Goal: Navigation & Orientation: Find specific page/section

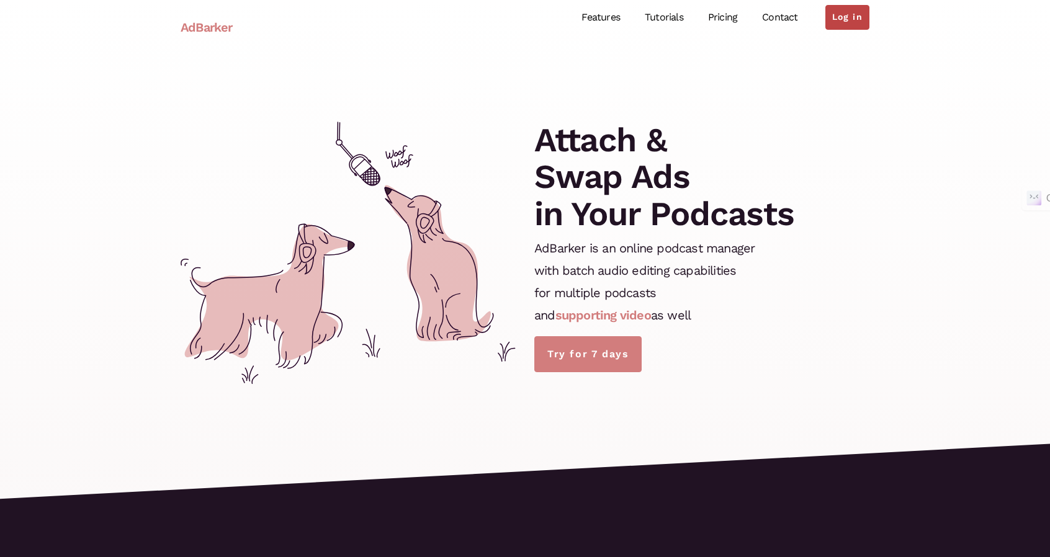
click at [845, 14] on link "Log in" at bounding box center [847, 17] width 44 height 25
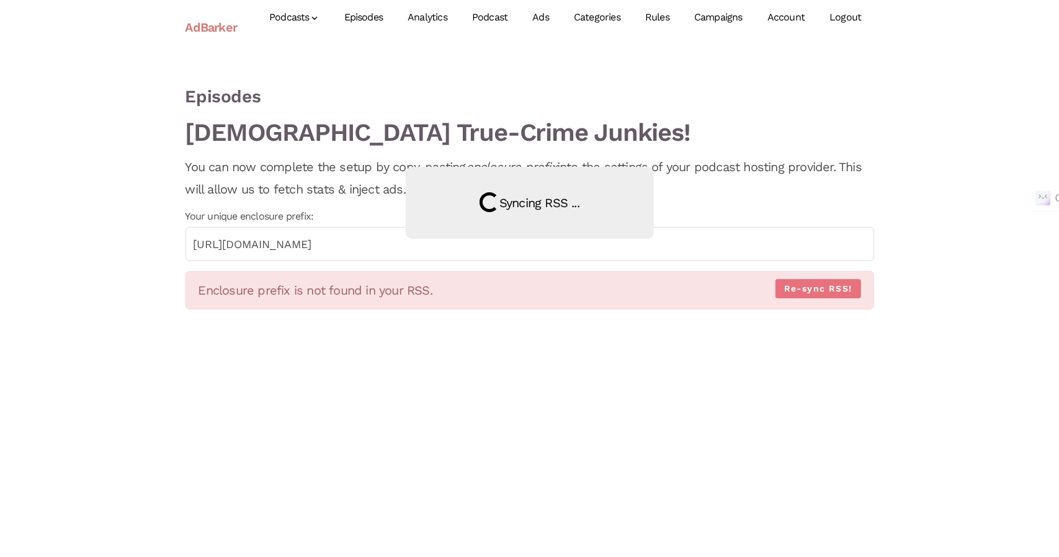
drag, startPoint x: 232, startPoint y: 179, endPoint x: 351, endPoint y: 194, distance: 119.5
click at [351, 194] on div "Loading Syncing RSS ..." at bounding box center [529, 278] width 1059 height 557
click at [786, 10] on link "Account" at bounding box center [786, 17] width 62 height 55
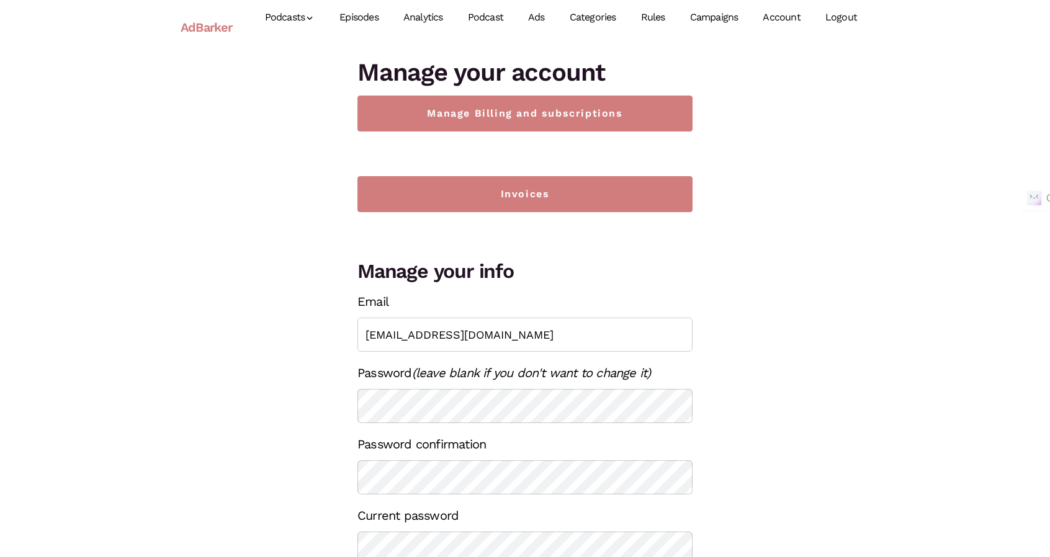
click at [541, 21] on link "Ads" at bounding box center [537, 17] width 42 height 55
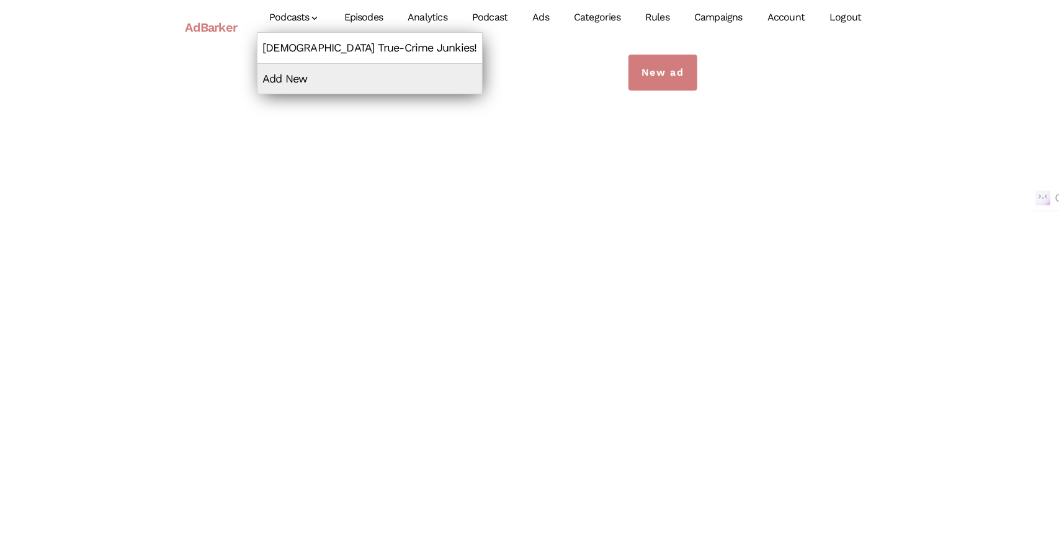
click at [297, 47] on link "[DEMOGRAPHIC_DATA] True-Crime Junkies!" at bounding box center [370, 48] width 225 height 30
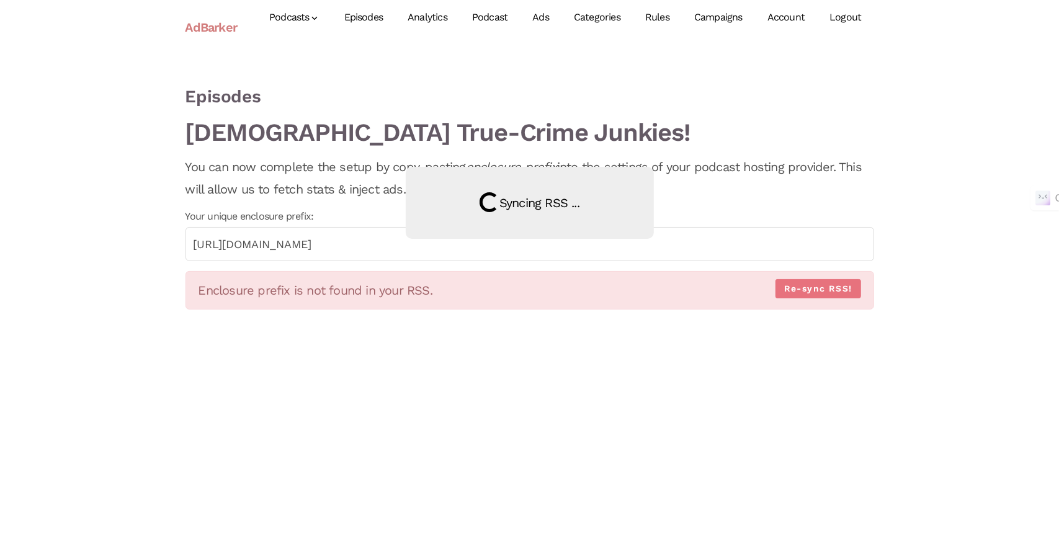
click at [357, 9] on link "Episodes" at bounding box center [364, 17] width 64 height 55
click at [359, 17] on link "Episodes" at bounding box center [364, 17] width 64 height 55
click at [356, 17] on link "Episodes" at bounding box center [364, 17] width 64 height 55
click at [364, 17] on link "Episodes" at bounding box center [364, 17] width 64 height 55
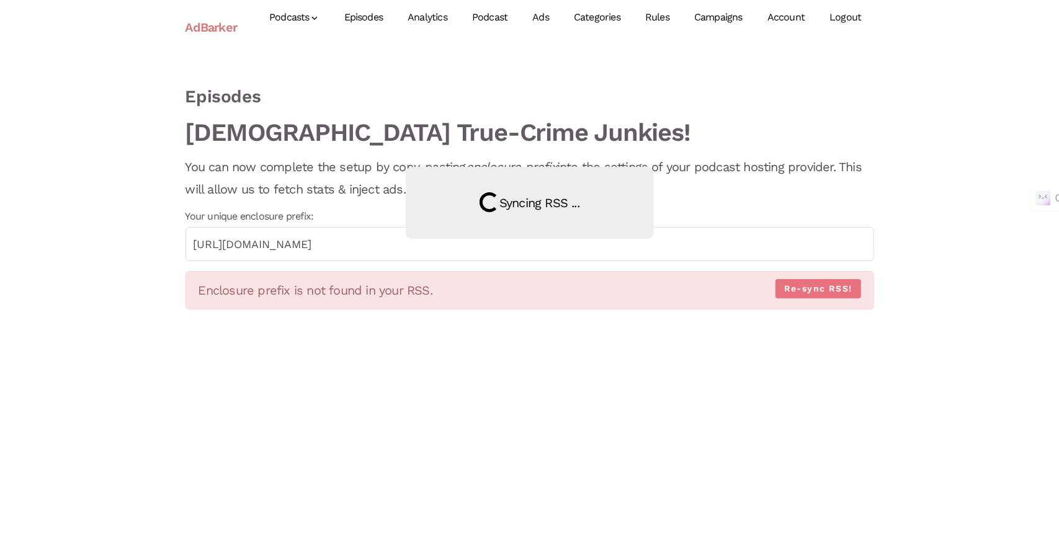
click at [415, 17] on link "Analytics" at bounding box center [427, 17] width 65 height 55
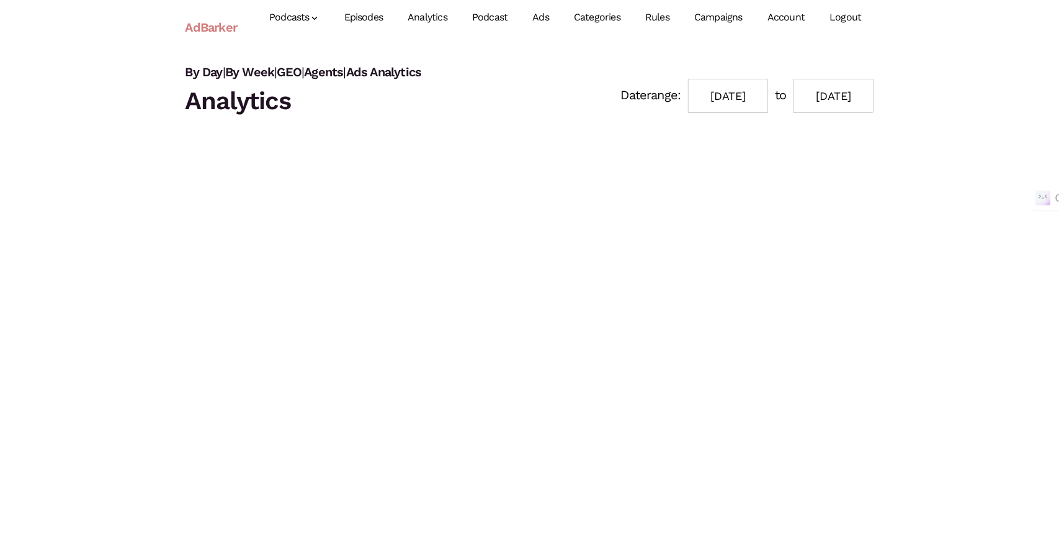
click at [503, 23] on link "Podcast" at bounding box center [490, 17] width 60 height 55
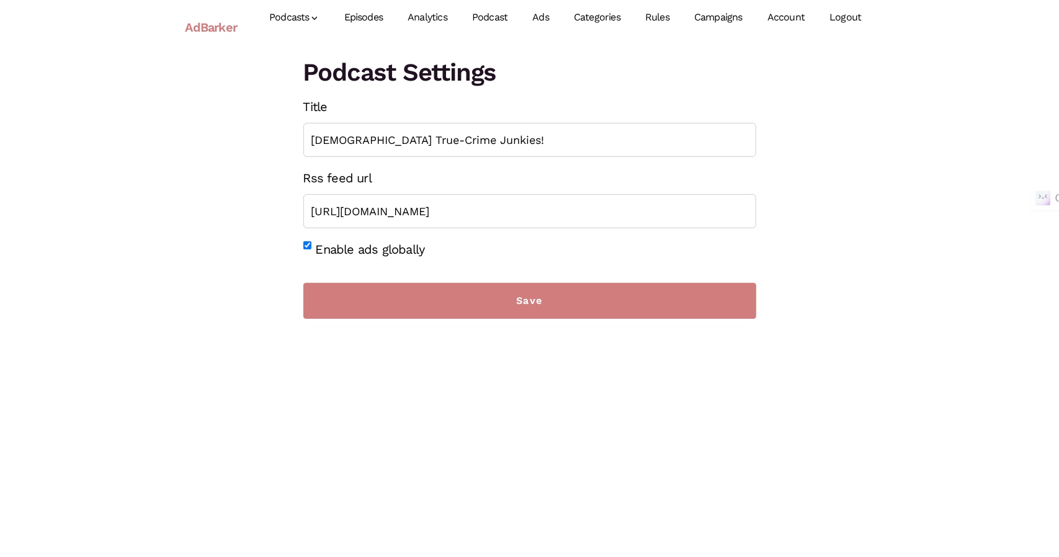
click at [434, 17] on link "Analytics" at bounding box center [427, 17] width 65 height 55
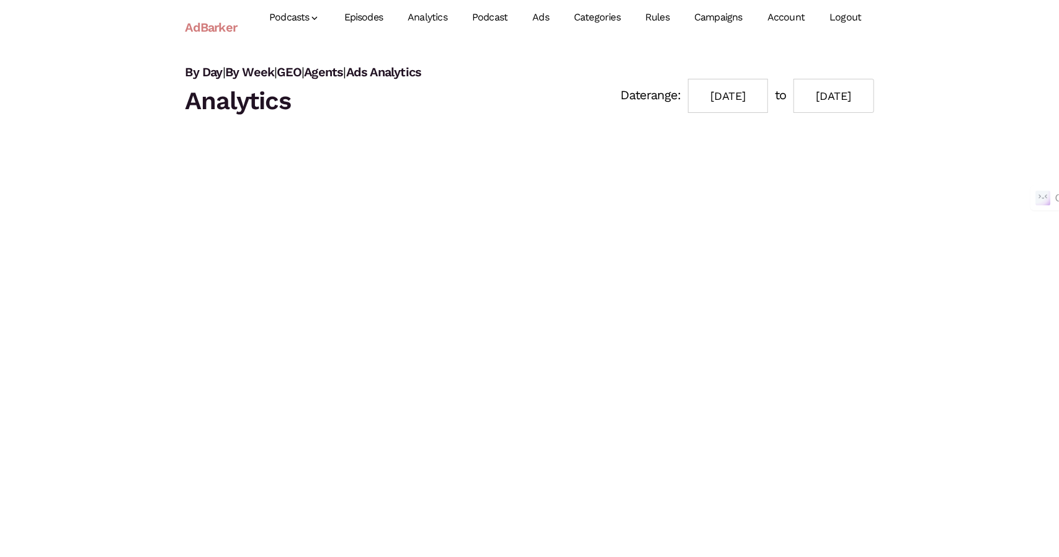
click at [378, 24] on link "Episodes" at bounding box center [364, 17] width 64 height 55
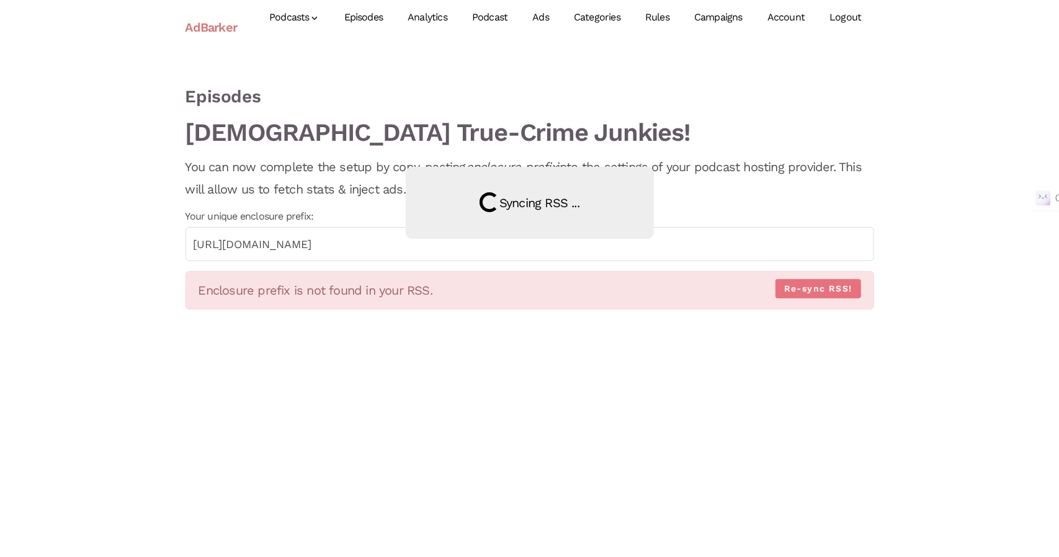
click at [585, 17] on link "Categories" at bounding box center [597, 17] width 71 height 55
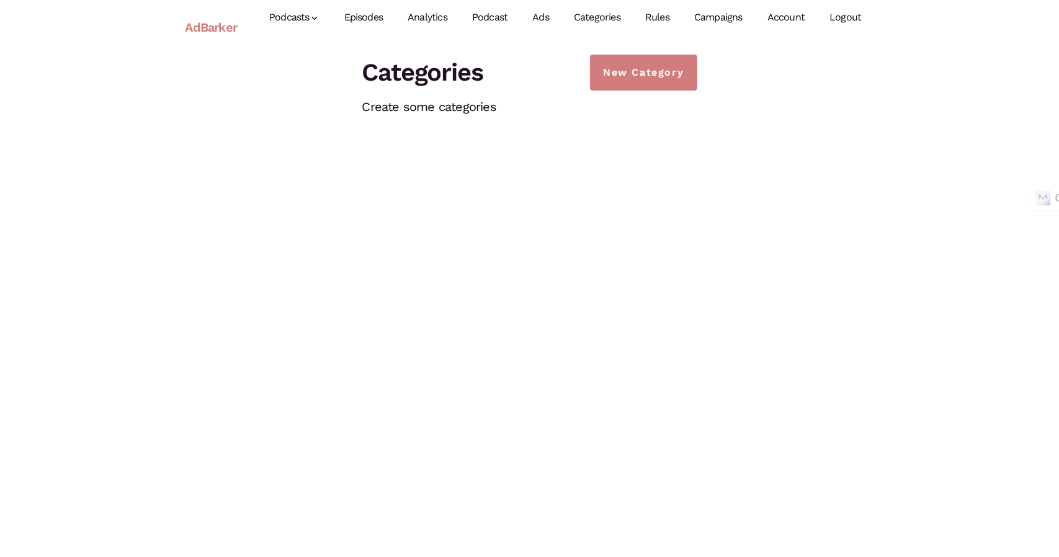
click at [662, 12] on link "Rules" at bounding box center [657, 17] width 49 height 55
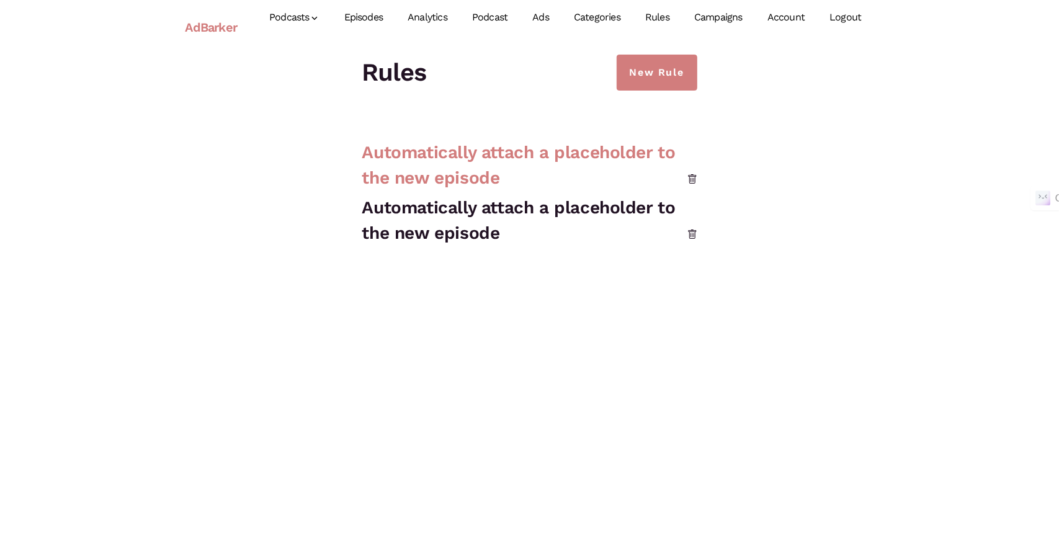
click at [523, 148] on link "Automatically attach a placeholder to the new episode" at bounding box center [518, 165] width 313 height 46
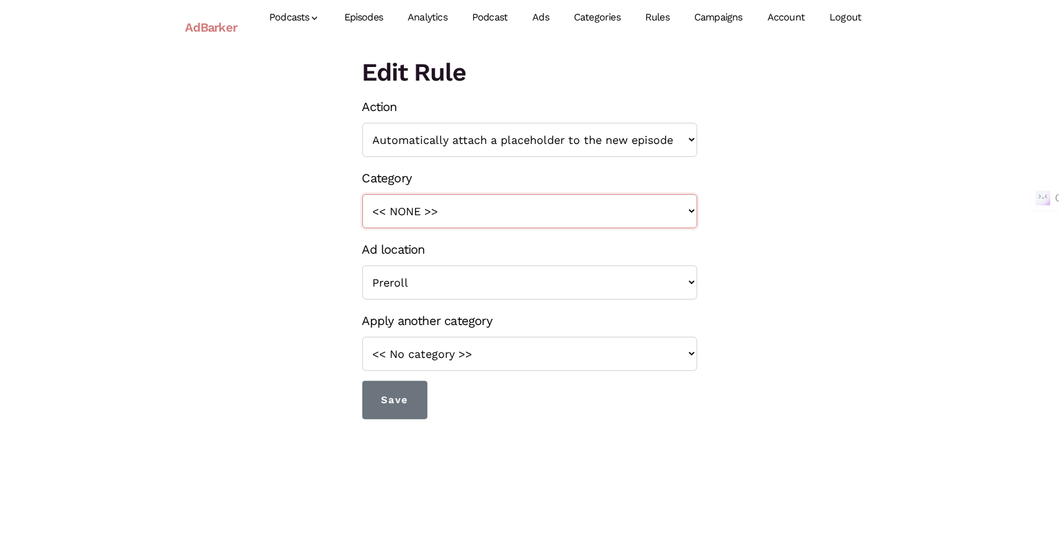
click at [421, 213] on select "<< NONE >>" at bounding box center [529, 211] width 335 height 34
click at [727, 25] on link "Campaigns" at bounding box center [718, 17] width 73 height 55
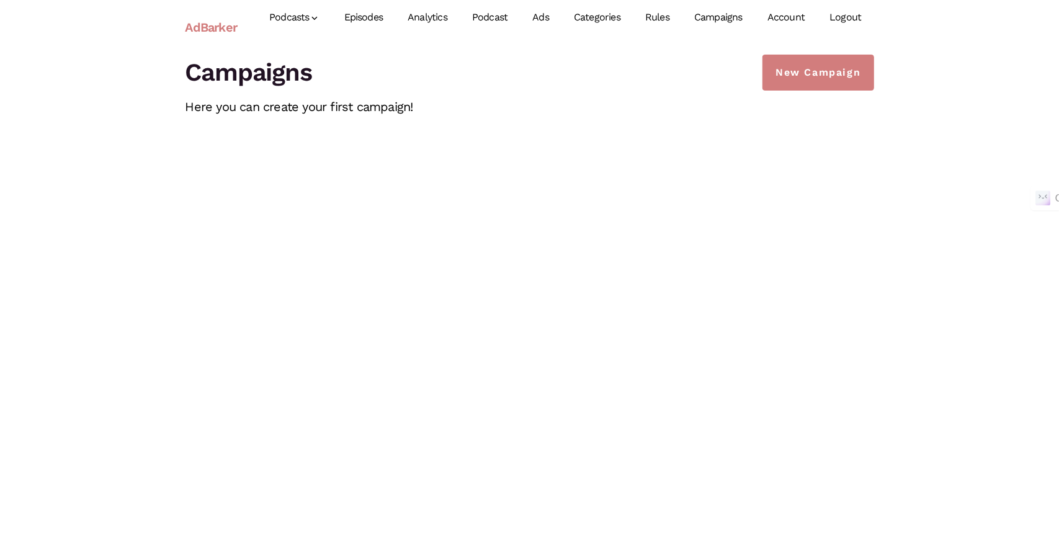
click at [727, 25] on link "Campaigns" at bounding box center [718, 17] width 73 height 55
click at [635, 163] on html "AdBarker Menu Podcasts Christian True-Crime Junkies! Add New Episodes Analytics…" at bounding box center [529, 81] width 1059 height 163
click at [783, 22] on link "Account" at bounding box center [786, 17] width 62 height 55
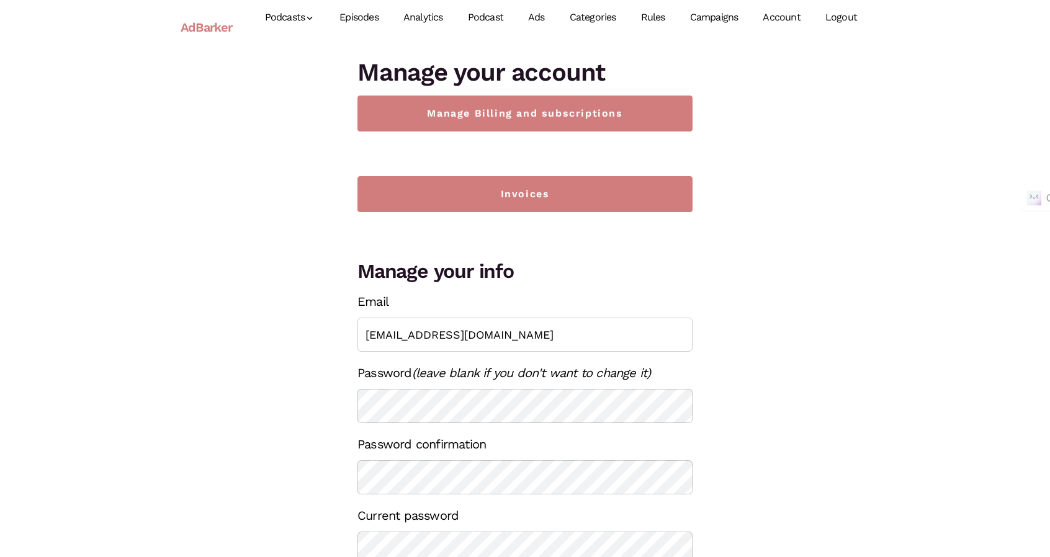
click at [420, 15] on link "Analytics" at bounding box center [423, 17] width 65 height 55
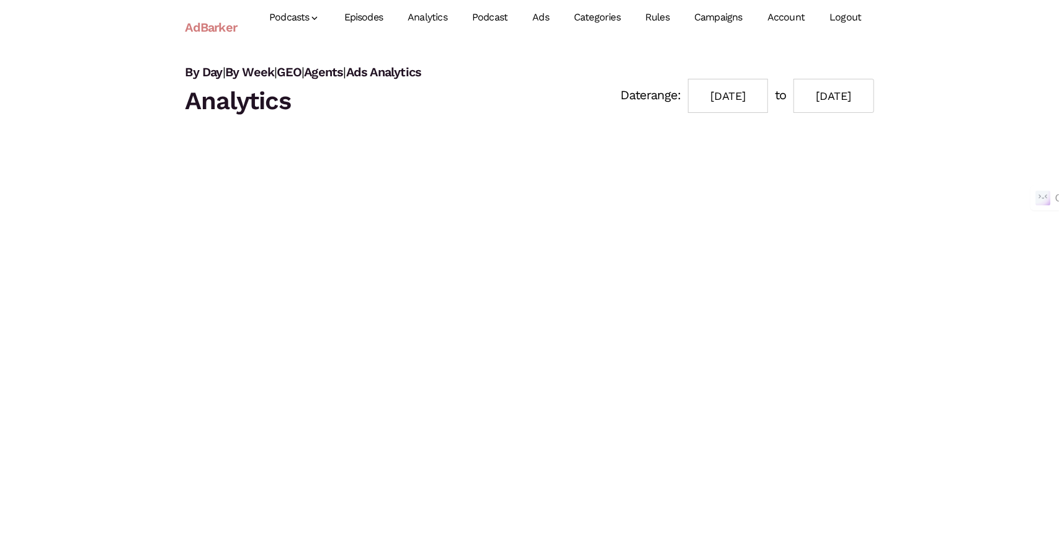
click at [369, 16] on link "Episodes" at bounding box center [364, 17] width 64 height 55
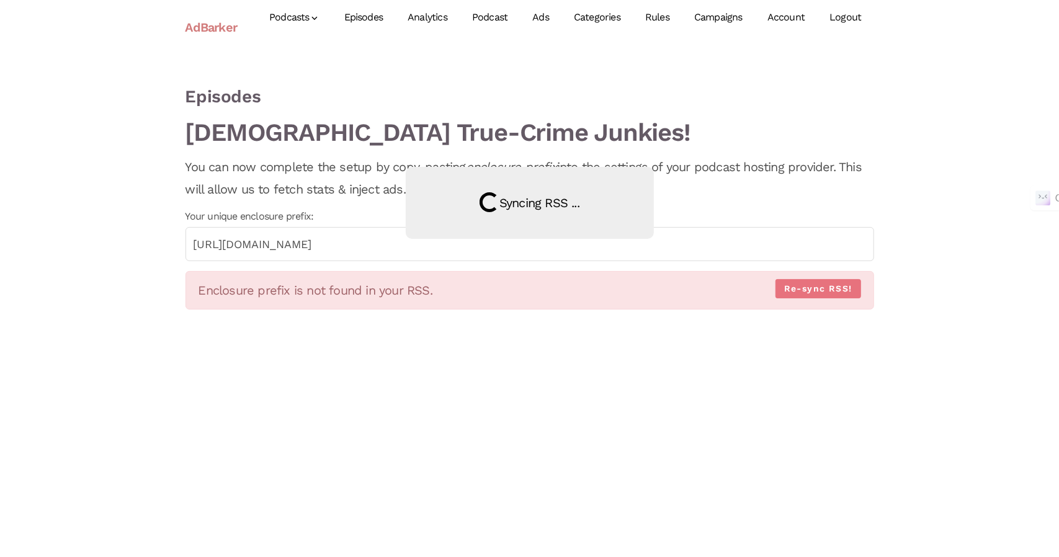
click at [969, 191] on div "Loading Syncing RSS ..." at bounding box center [529, 278] width 1059 height 557
click at [797, 13] on link "Account" at bounding box center [786, 17] width 62 height 55
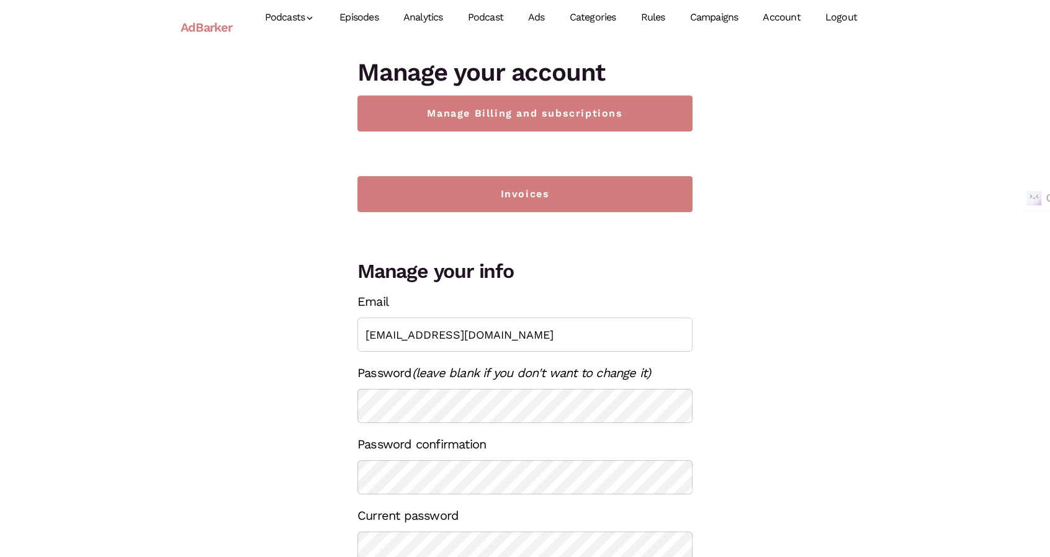
click at [209, 24] on link "AdBarker" at bounding box center [207, 27] width 52 height 29
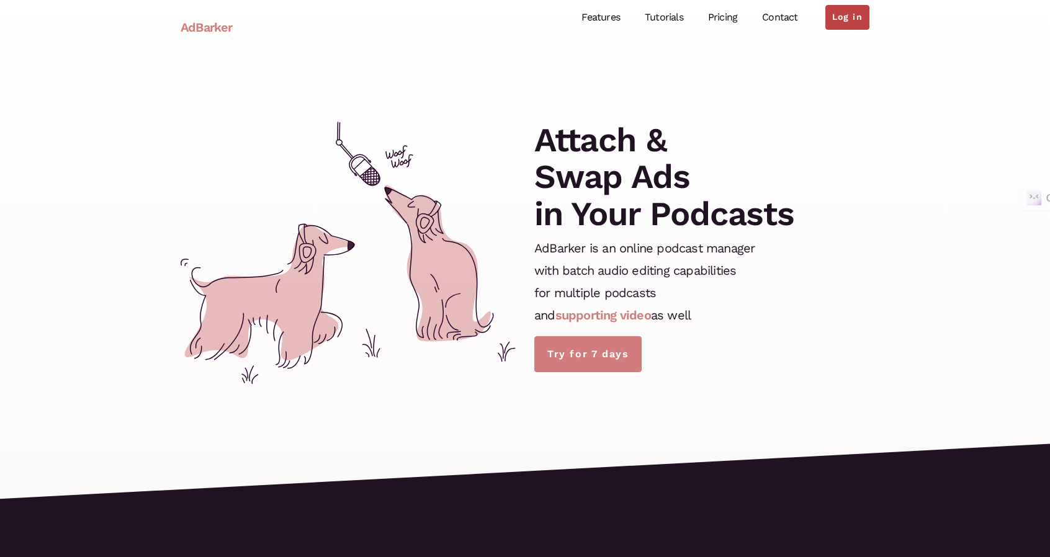
click at [856, 18] on link "Log in" at bounding box center [847, 17] width 44 height 25
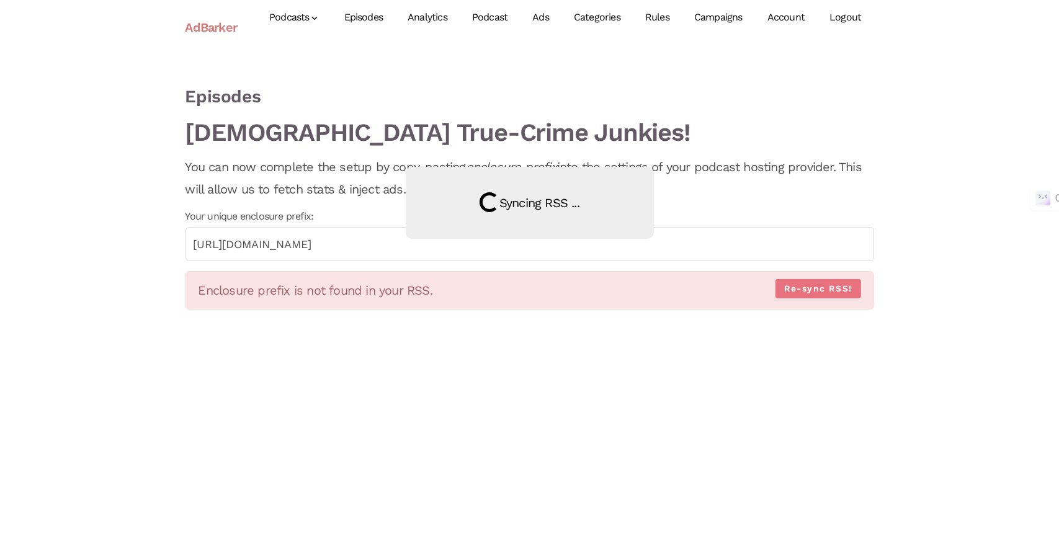
click at [377, 20] on link "Episodes" at bounding box center [364, 17] width 64 height 55
click at [374, 20] on link "Episodes" at bounding box center [364, 17] width 64 height 55
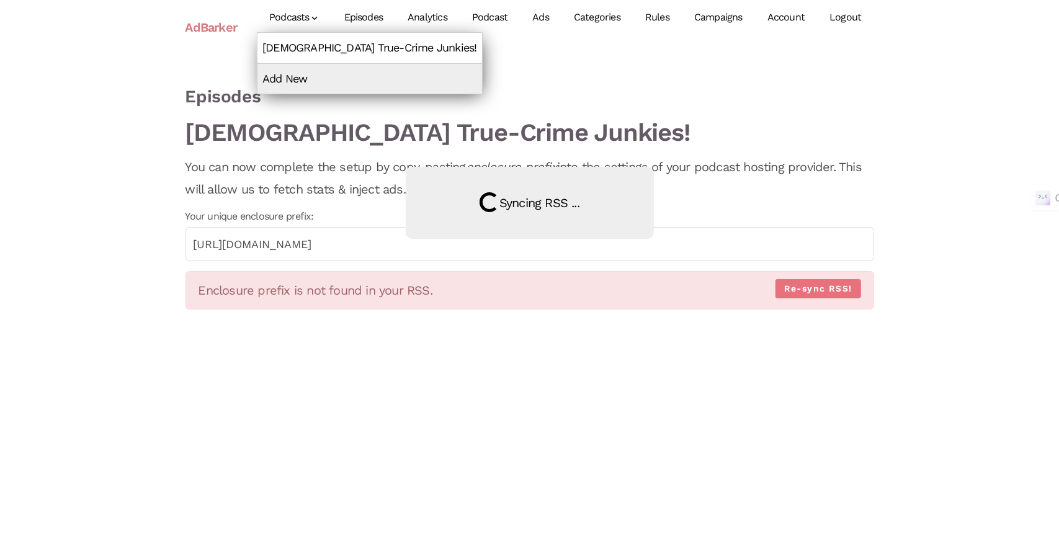
click at [305, 46] on link "[DEMOGRAPHIC_DATA] True-Crime Junkies!" at bounding box center [370, 48] width 225 height 30
